Goal: Information Seeking & Learning: Understand process/instructions

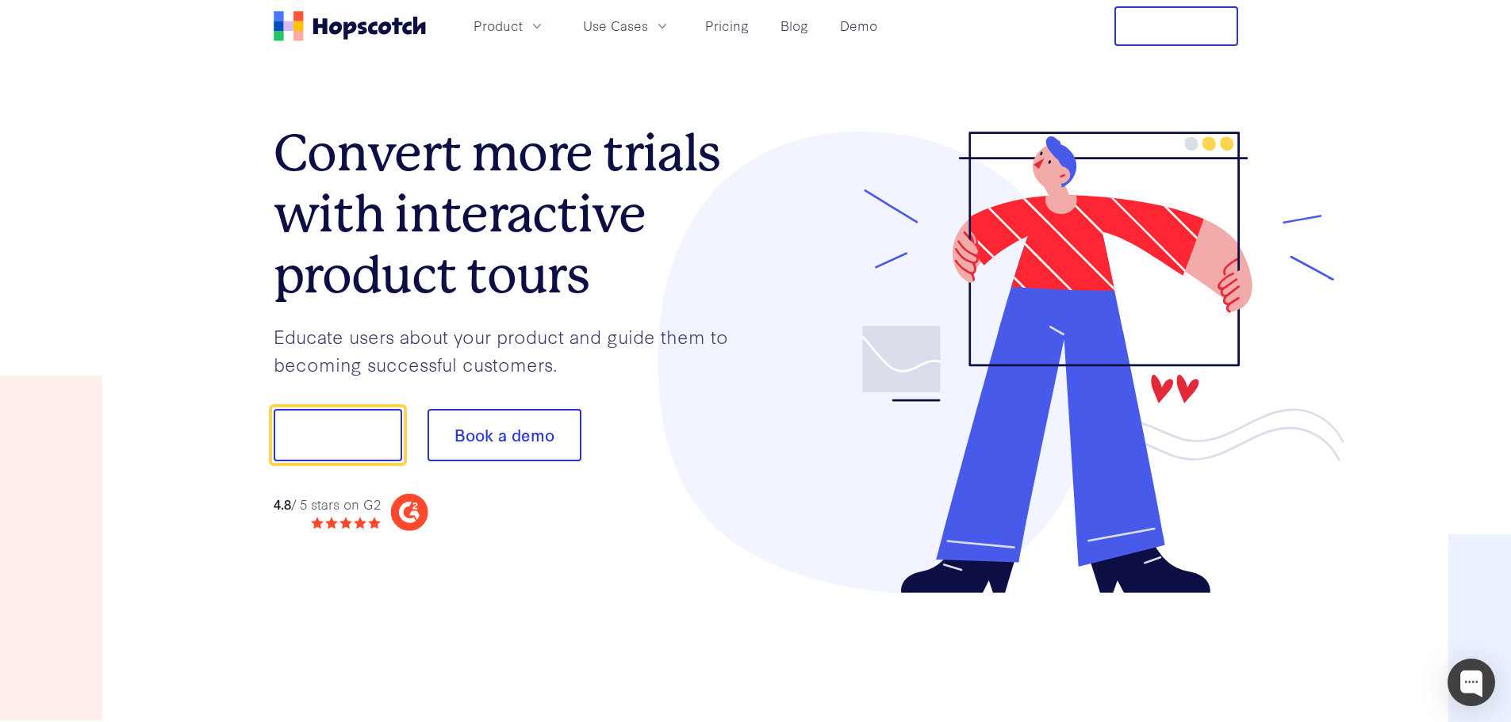
click at [734, 32] on link "Pricing" at bounding box center [727, 26] width 56 height 26
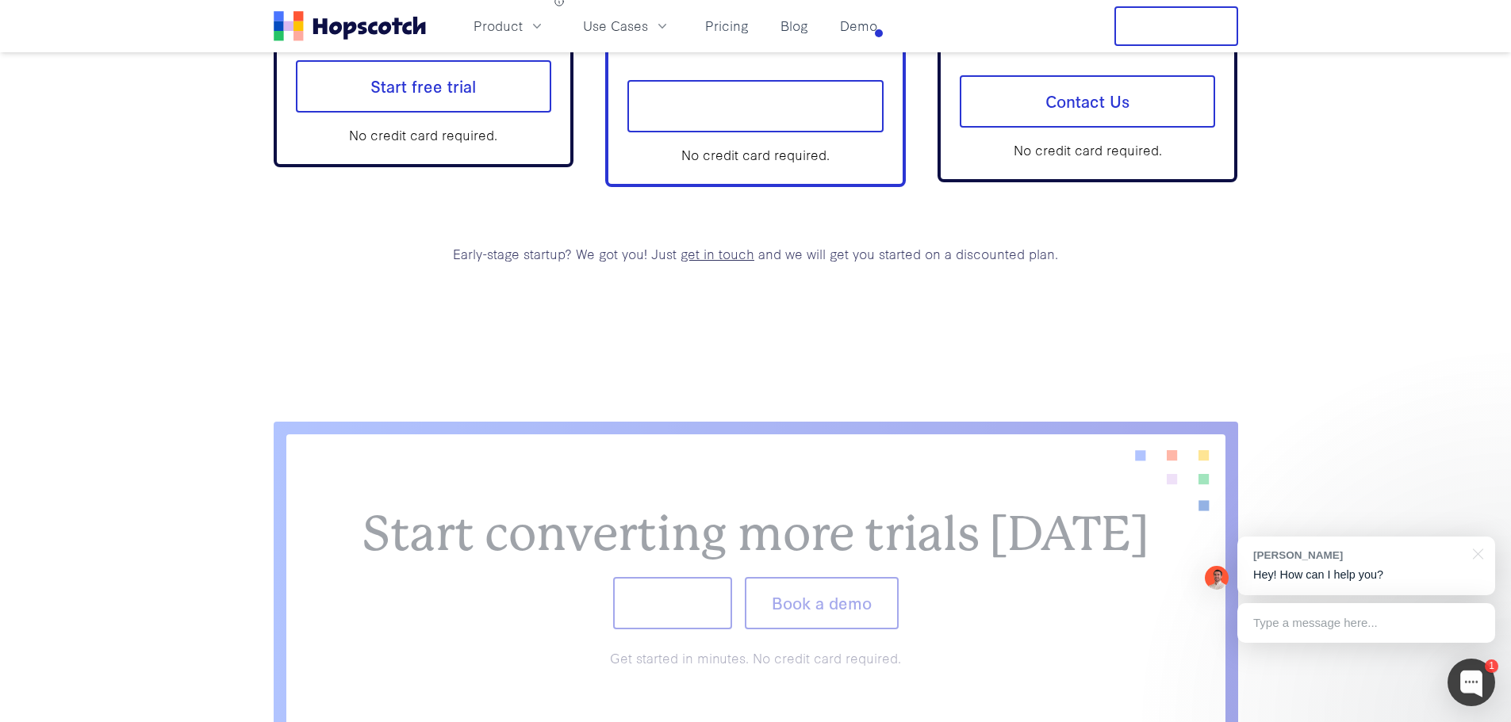
scroll to position [6225, 0]
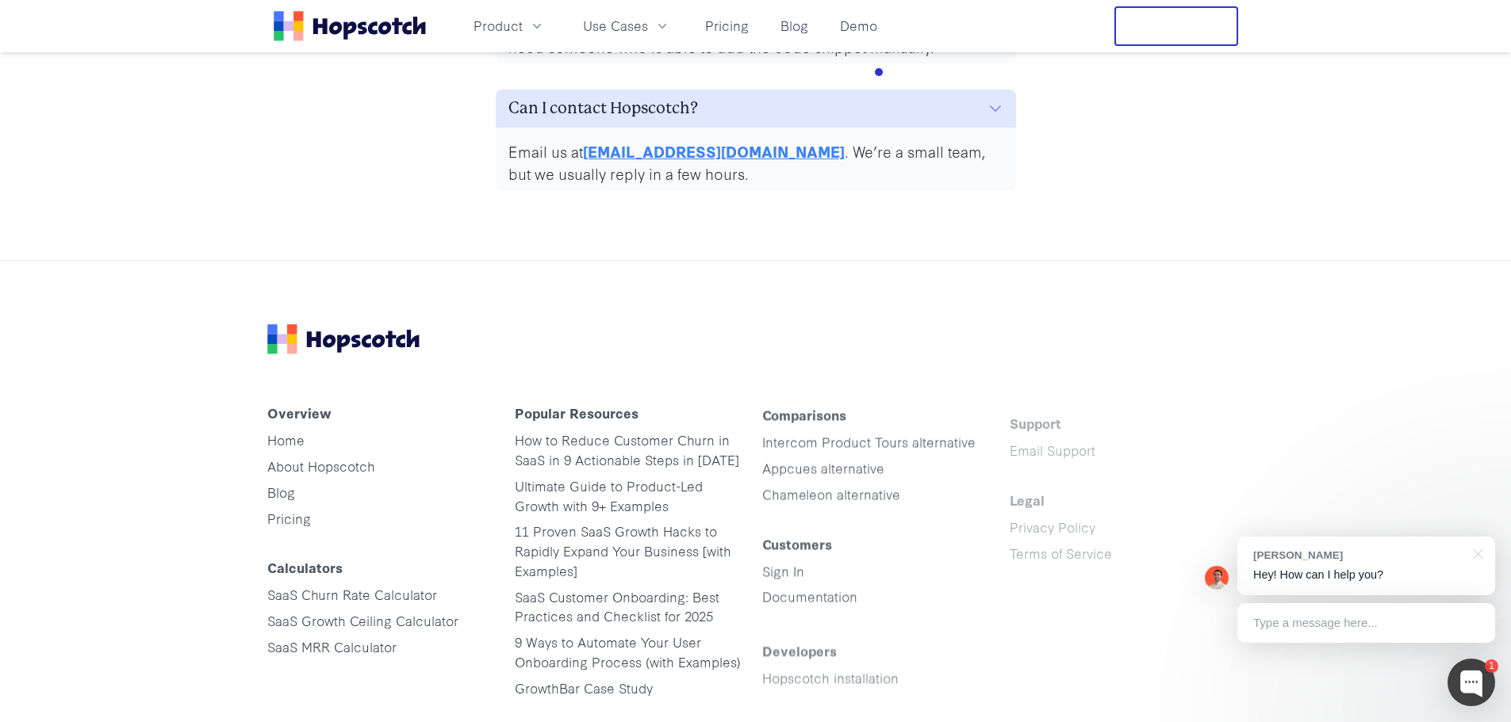
scroll to position [8087, 0]
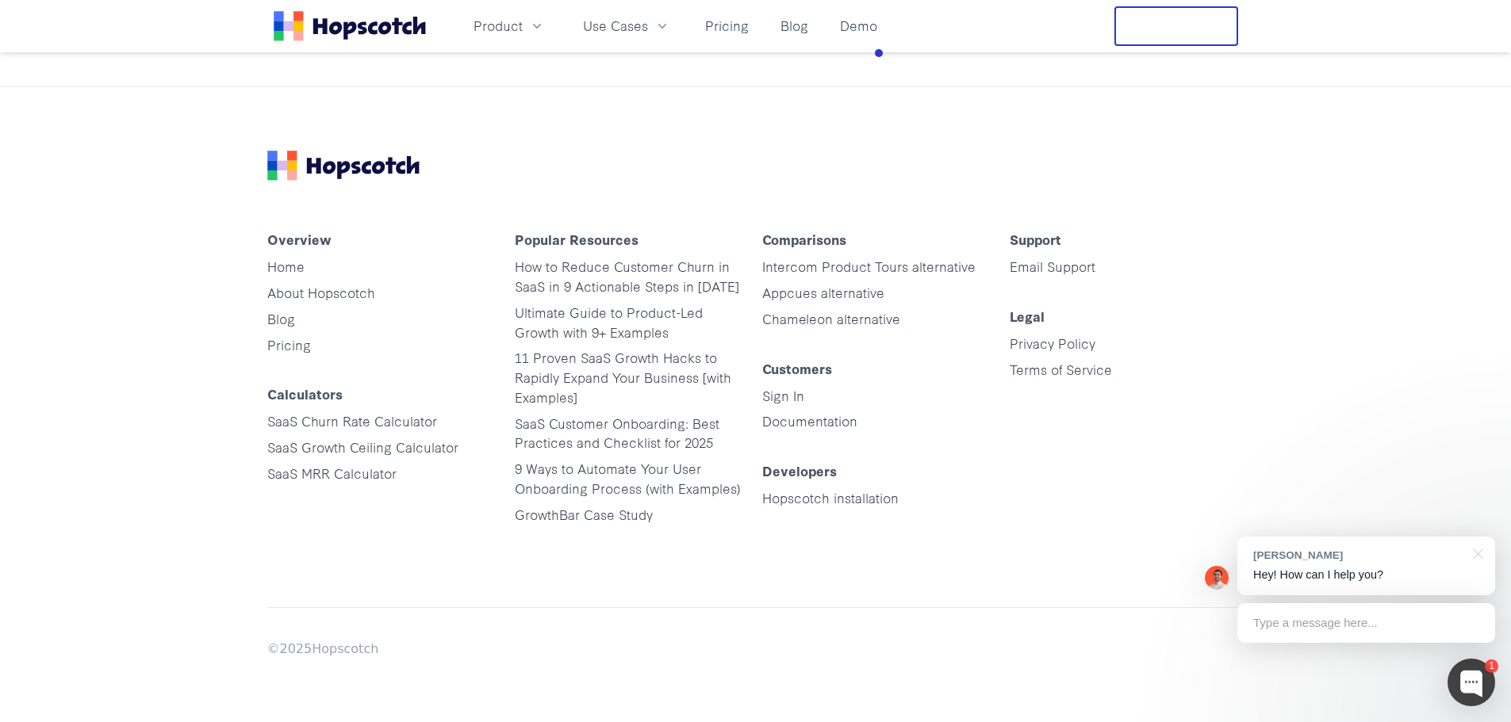
click at [158, 260] on footer "Overview Home About Hopscotch Blog Pricing Calculators SaaS Churn Rate Calculat…" at bounding box center [755, 404] width 1511 height 636
drag, startPoint x: 170, startPoint y: 174, endPoint x: 584, endPoint y: 179, distance: 414.0
click at [584, 179] on footer "Overview Home About Hopscotch Blog Pricing Calculators SaaS Churn Rate Calculat…" at bounding box center [755, 404] width 1511 height 636
click at [529, 164] on div at bounding box center [755, 166] width 977 height 30
drag, startPoint x: 417, startPoint y: 163, endPoint x: 189, endPoint y: 157, distance: 228.5
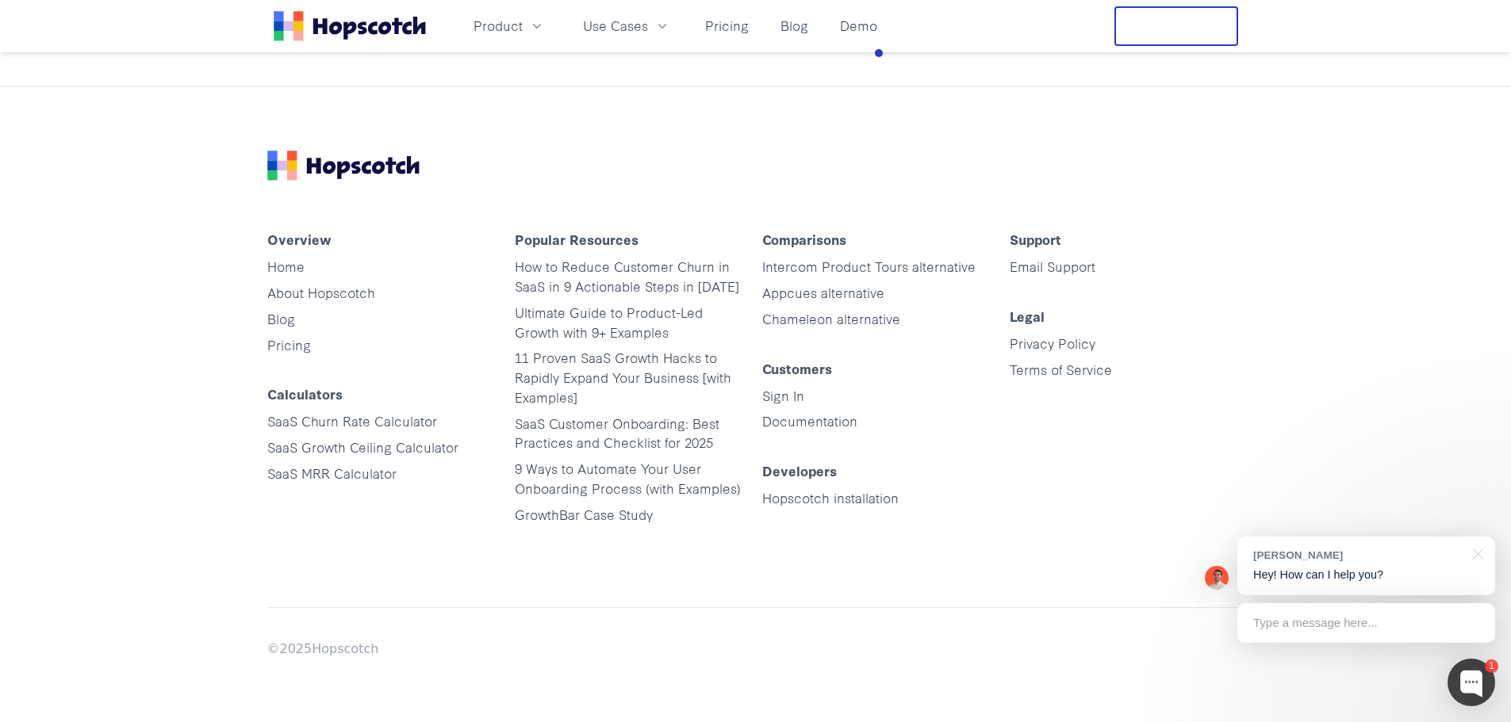
click at [189, 157] on footer "Overview Home About Hopscotch Blog Pricing Calculators SaaS Churn Rate Calculat…" at bounding box center [755, 404] width 1511 height 636
drag, startPoint x: 324, startPoint y: 169, endPoint x: 850, endPoint y: 136, distance: 526.9
click at [850, 136] on div "Overview Home About Hopscotch Blog Pricing Calculators SaaS Churn Rate Calculat…" at bounding box center [755, 404] width 1015 height 635
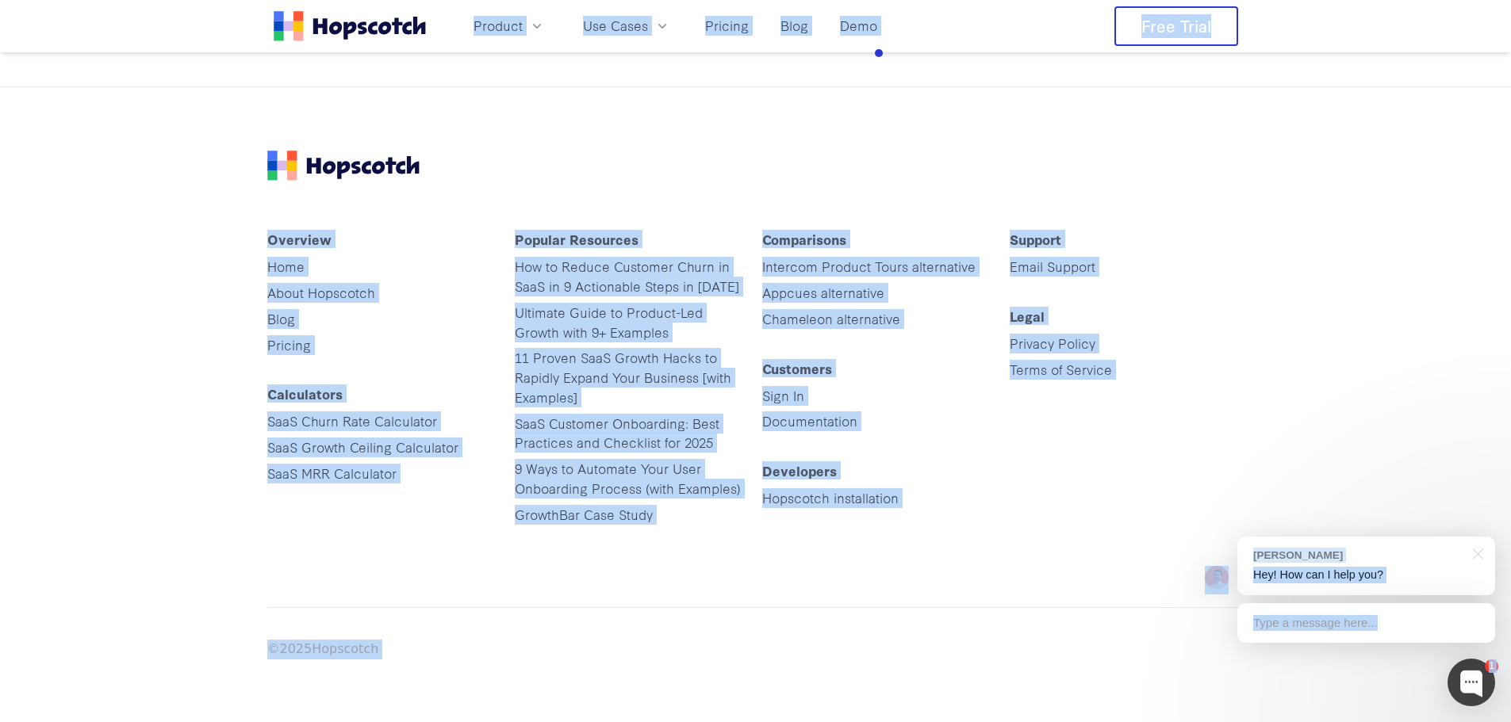
click at [190, 119] on footer "Overview Home About Hopscotch Blog Pricing Calculators SaaS Churn Rate Calculat…" at bounding box center [755, 404] width 1511 height 636
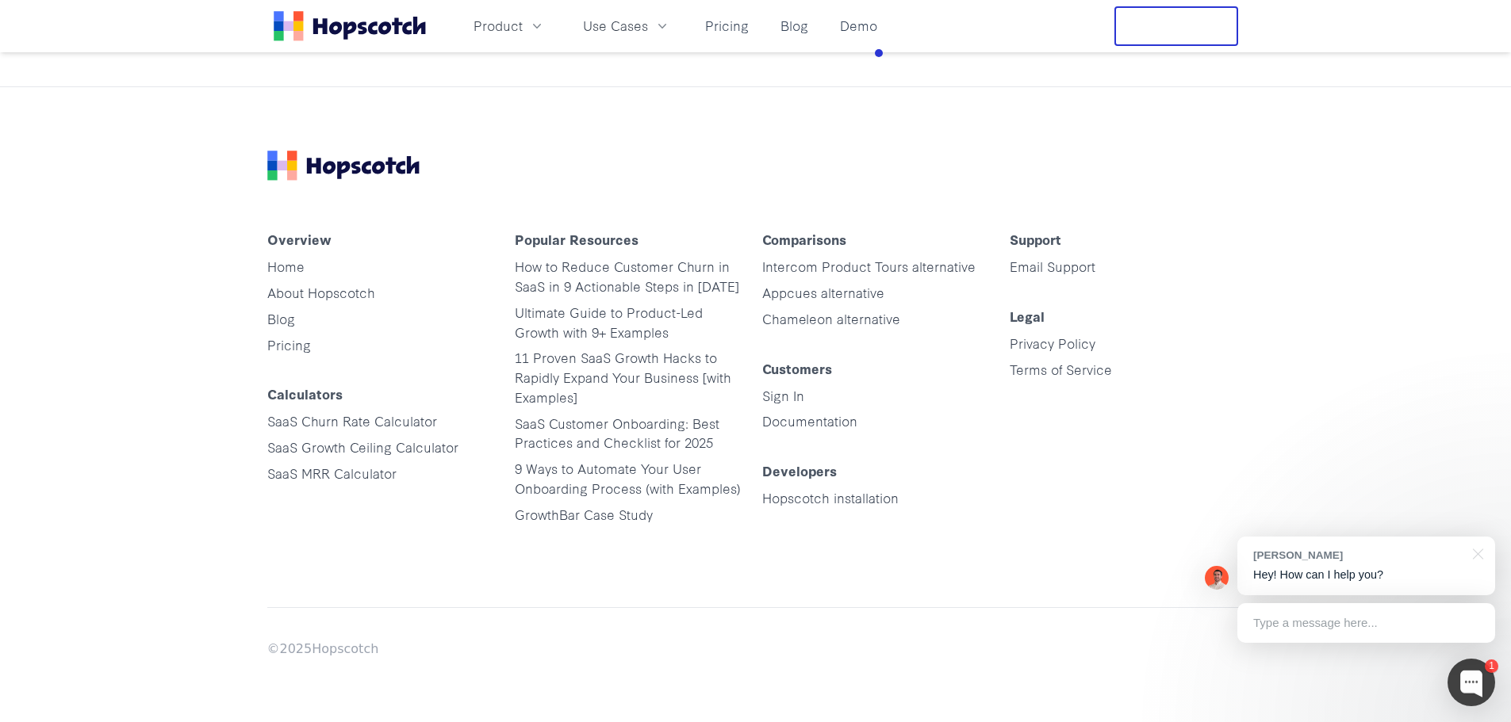
click at [1332, 222] on footer "Overview Home About Hopscotch Blog Pricing Calculators SaaS Churn Rate Calculat…" at bounding box center [755, 404] width 1511 height 636
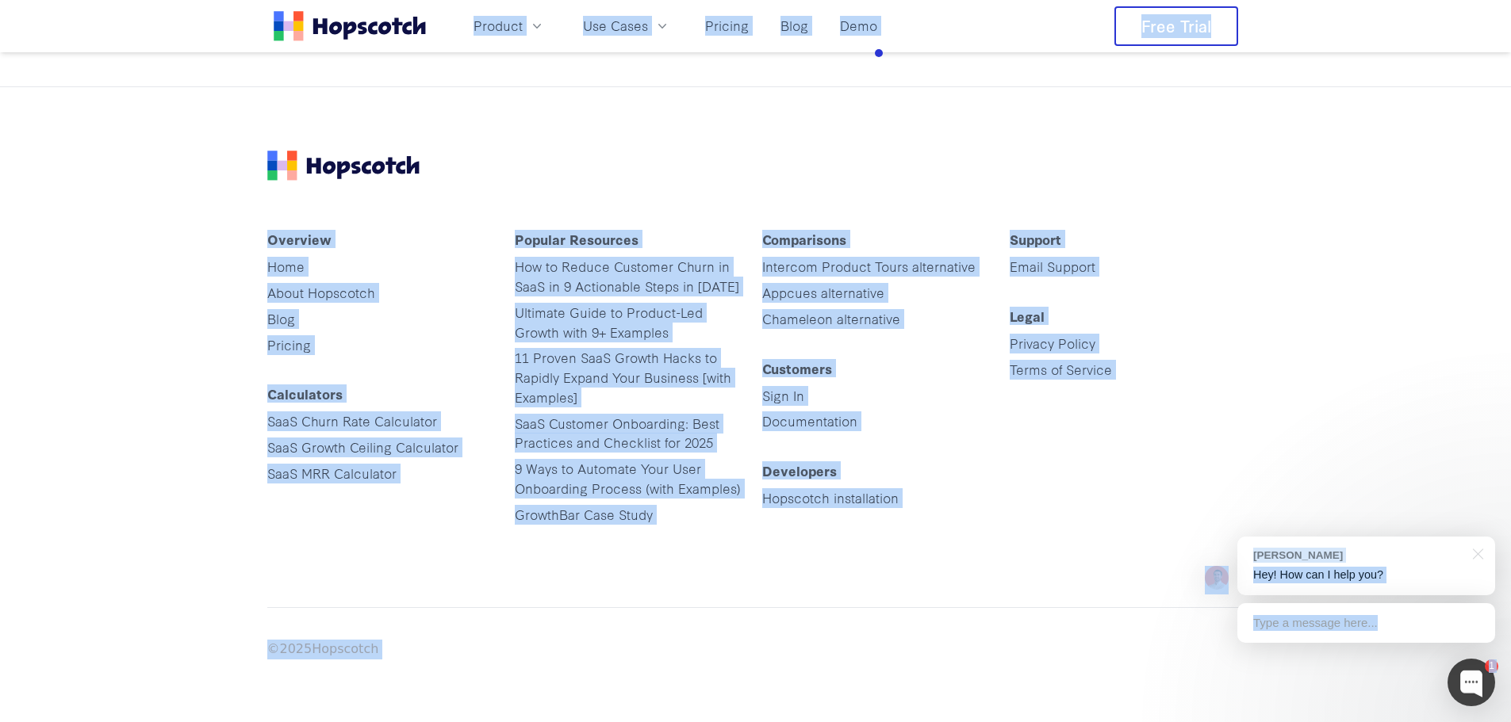
click at [1309, 225] on footer "Overview Home About Hopscotch Blog Pricing Calculators SaaS Churn Rate Calculat…" at bounding box center [755, 404] width 1511 height 636
click at [1254, 234] on div "Overview Home About Hopscotch Blog Pricing Calculators SaaS Churn Rate Calculat…" at bounding box center [755, 404] width 1015 height 635
click at [1173, 245] on h4 "Support" at bounding box center [1127, 244] width 235 height 25
click at [921, 155] on div at bounding box center [755, 166] width 977 height 30
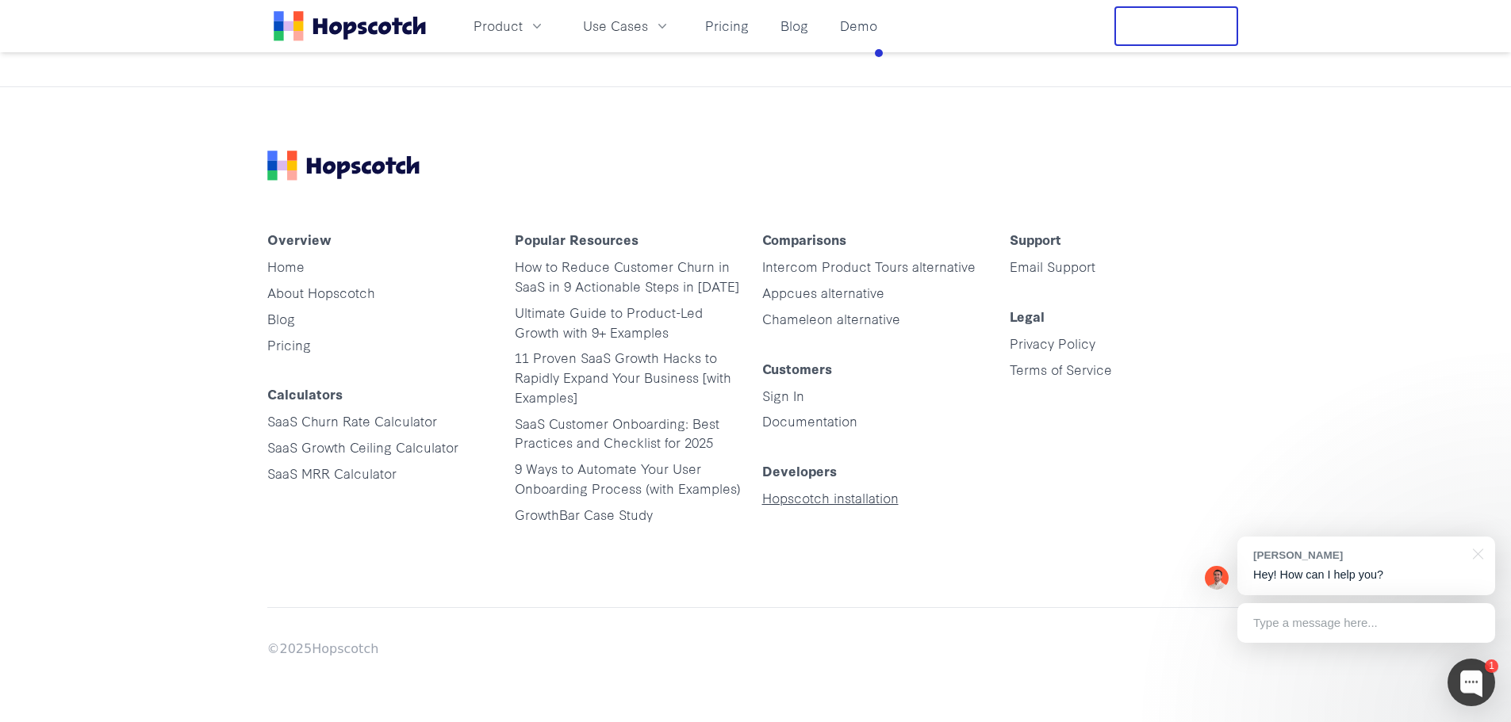
click at [864, 493] on link "Hopscotch installation" at bounding box center [830, 498] width 136 height 18
